Goal: Task Accomplishment & Management: Complete application form

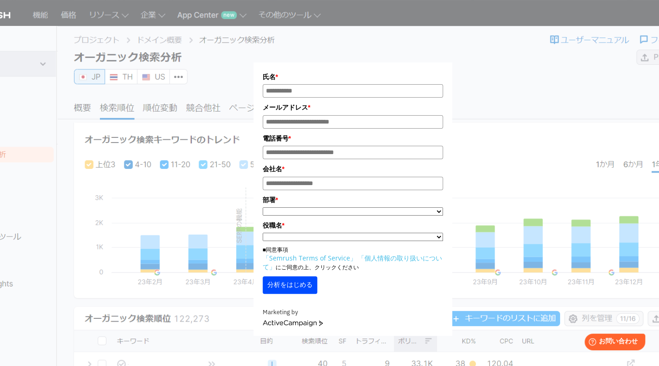
click at [515, 50] on div "氏名 * メールアドレス * 電話番号 * 会社名 * *" at bounding box center [353, 174] width 463 height 324
click at [163, 127] on div "氏名 * メールアドレス * 電話番号 * 会社名 * *" at bounding box center [353, 174] width 463 height 324
drag, startPoint x: 292, startPoint y: 83, endPoint x: 291, endPoint y: 96, distance: 13.1
click at [291, 96] on div "氏名 *" at bounding box center [353, 85] width 180 height 26
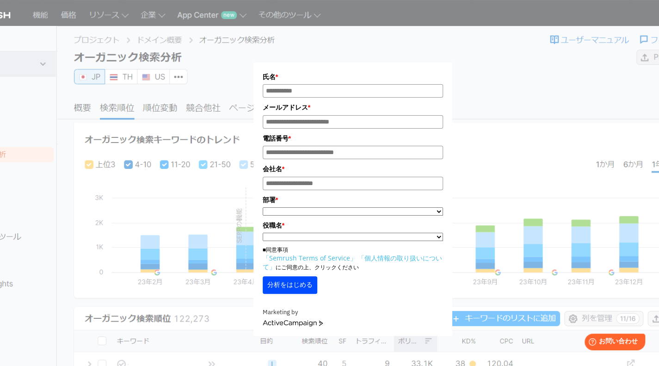
click at [291, 96] on input "氏名*" at bounding box center [353, 90] width 180 height 13
click at [231, 106] on div "氏名 * メールアドレス * 電話番号 * 会社名 * *" at bounding box center [353, 174] width 463 height 324
drag, startPoint x: 231, startPoint y: 106, endPoint x: 307, endPoint y: 242, distance: 156.0
click at [307, 242] on div "氏名 * メールアドレス * 電話番号 * 会社名 * *" at bounding box center [353, 174] width 463 height 324
click at [388, 276] on div "氏名 * メールアドレス * 電話番号 * 会社名 * * ***** **** ***" at bounding box center [353, 183] width 180 height 222
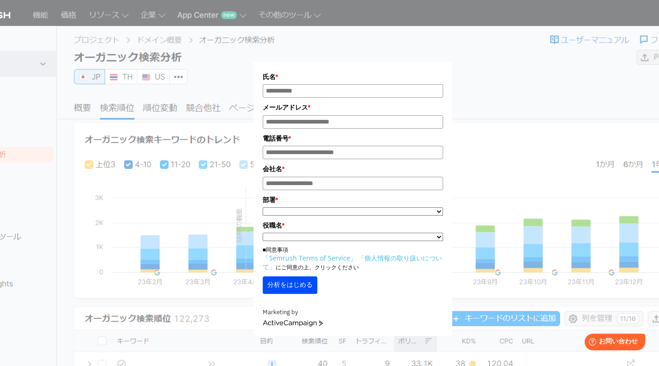
click at [542, 99] on div "氏名 * メールアドレス * 電話番号 * 会社名 * *" at bounding box center [353, 174] width 463 height 324
